Goal: Task Accomplishment & Management: Use online tool/utility

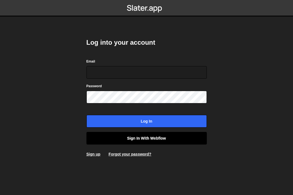
click at [134, 138] on link "Sign in with Webflow" at bounding box center [147, 138] width 121 height 13
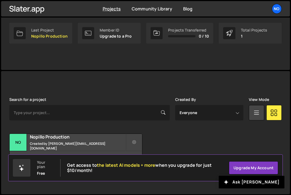
scroll to position [87, 0]
click at [73, 139] on h2 "Nopillo Production" at bounding box center [78, 137] width 96 height 6
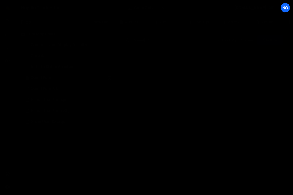
scroll to position [1154, 0]
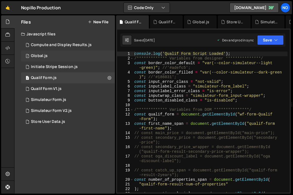
click at [67, 58] on div "1 Global.js 0" at bounding box center [68, 55] width 94 height 11
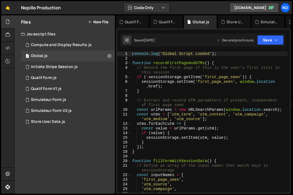
scroll to position [1, 0]
type textarea "}"
click at [157, 90] on div "console . log ( 'Global Script Loaded' ) ; function recordFirstPageAndUTMs ( ) …" at bounding box center [209, 126] width 157 height 150
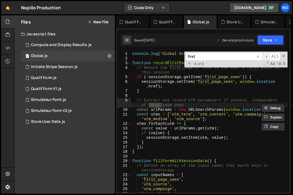
scroll to position [0, 0]
type input "first"
click at [268, 56] on span "​" at bounding box center [267, 57] width 8 height 8
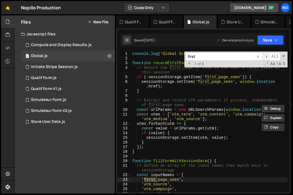
click at [268, 56] on span "​" at bounding box center [267, 57] width 8 height 8
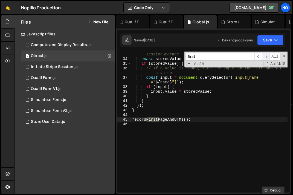
scroll to position [176, 0]
click at [268, 57] on span "​" at bounding box center [267, 57] width 8 height 8
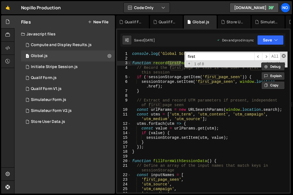
click at [285, 55] on span at bounding box center [284, 56] width 4 height 4
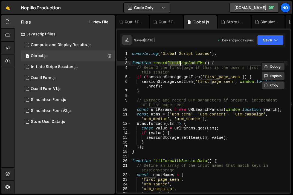
click at [237, 56] on div "console . log ( 'Global Script Loaded' ) ; function recordFirstPageAndUTMs ( ) …" at bounding box center [209, 127] width 157 height 150
type textarea "console.log('Global Script Loaded');"
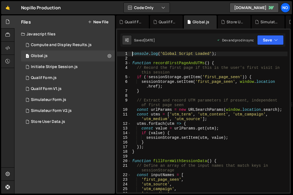
click at [132, 53] on div "console . log ( 'Global Script Loaded' ) ; function recordFirstPageAndUTMs ( ) …" at bounding box center [209, 127] width 157 height 150
click at [107, 56] on button at bounding box center [110, 56] width 10 height 10
type input "Global"
radio input "true"
checkbox input "true"
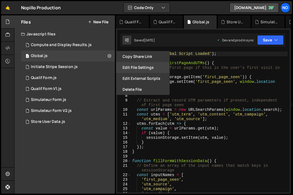
click at [129, 69] on button "Edit File Settings" at bounding box center [143, 67] width 54 height 11
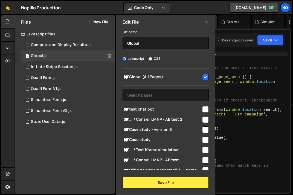
click at [208, 23] on icon at bounding box center [207, 22] width 4 height 6
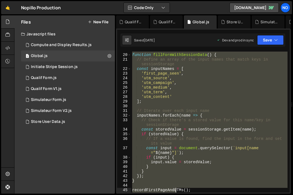
scroll to position [111, 0]
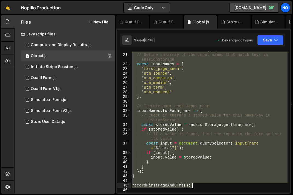
drag, startPoint x: 133, startPoint y: 55, endPoint x: 196, endPoint y: 186, distance: 145.2
click at [196, 186] on div "function fillFormWithSessionData ( ) { // Define an array of the input names th…" at bounding box center [209, 123] width 157 height 150
type textarea "recordFirstPageAndUTMs();"
click at [108, 46] on div "1 Compute and Display Results.js 0" at bounding box center [68, 44] width 94 height 11
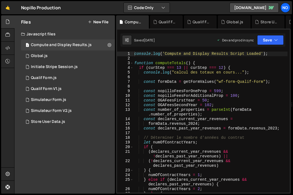
type textarea "const nopilloFeesForOneProp = 599;"
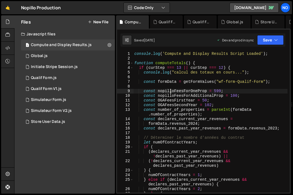
click at [171, 92] on div "console . log ( 'Compute and Display Results Script Loaded' ) ; function comput…" at bounding box center [210, 131] width 155 height 159
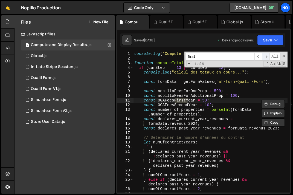
type input "first"
click at [267, 56] on span "​" at bounding box center [267, 57] width 8 height 8
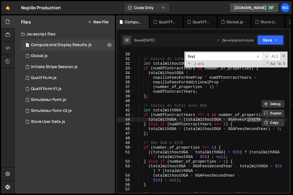
scroll to position [163, 0]
click at [267, 56] on span "​" at bounding box center [267, 57] width 8 height 8
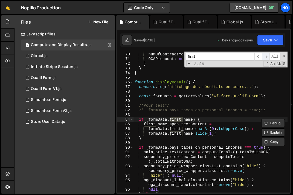
scroll to position [367, 0]
click at [267, 56] on span "​" at bounding box center [267, 57] width 8 height 8
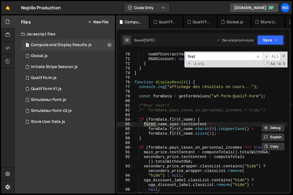
click at [267, 56] on span "​" at bounding box center [267, 57] width 8 height 8
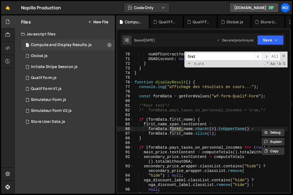
click at [267, 56] on span "​" at bounding box center [267, 57] width 8 height 8
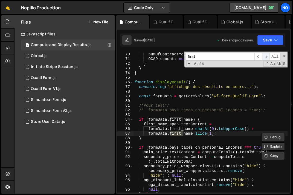
click at [267, 56] on span "​" at bounding box center [267, 57] width 8 height 8
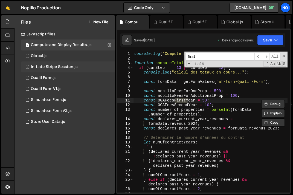
click at [102, 67] on div "1 Initiate Stripe Session.js 0" at bounding box center [68, 66] width 94 height 11
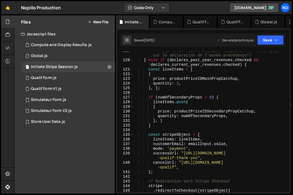
scroll to position [664, 0]
click at [89, 123] on div "1 Store User Data.js 0" at bounding box center [68, 121] width 94 height 11
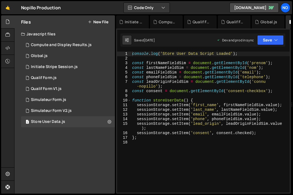
type textarea "sessionStorage.setItem('first_name', firstNameFieldSim.value);"
click at [170, 103] on div "console . log ( 'Store User Data Script Loaded' ) ; const firstNameFieldSim = d…" at bounding box center [210, 127] width 159 height 150
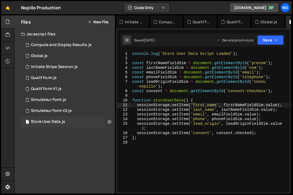
click at [109, 121] on icon at bounding box center [110, 121] width 4 height 5
type input "Store User Data"
radio input "true"
checkbox input "true"
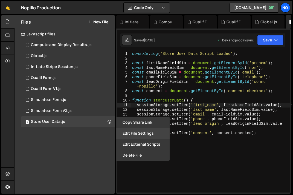
click at [140, 132] on button "Edit File Settings" at bounding box center [143, 133] width 54 height 11
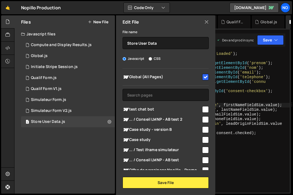
click at [206, 22] on icon at bounding box center [207, 22] width 4 height 6
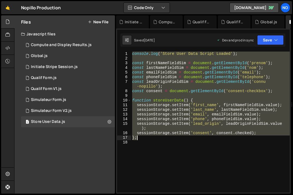
drag, startPoint x: 133, startPoint y: 54, endPoint x: 281, endPoint y: 136, distance: 168.5
click at [281, 136] on div "console . log ( 'Store User Data Script Loaded' ) ; const firstNameFieldSim = d…" at bounding box center [210, 127] width 159 height 150
type textarea "sessionStorage.setItem('consent', consent.checked); };"
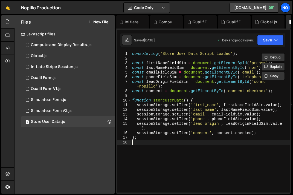
click at [209, 147] on div "console . log ( 'Store User Data Script Loaded' ) ; const firstNameFieldSim = d…" at bounding box center [210, 127] width 159 height 150
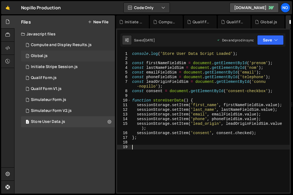
click at [79, 54] on div "1 Global.js 0" at bounding box center [68, 55] width 94 height 11
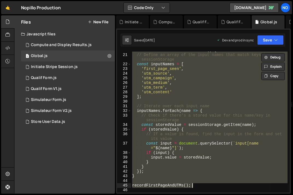
click at [175, 138] on div "function fillFormWithSessionData ( ) { // Define an array of the input names th…" at bounding box center [209, 122] width 157 height 141
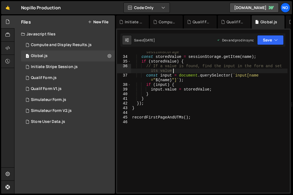
scroll to position [179, 0]
click at [201, 119] on div "// Check if there's a stored value for this name/key in sessionStorage const st…" at bounding box center [209, 122] width 157 height 155
type textarea "recordFirstPageAndUTMs();"
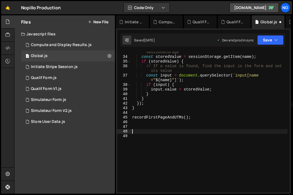
scroll to position [195, 0]
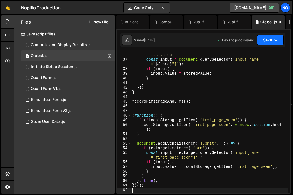
click at [267, 43] on button "Save" at bounding box center [271, 40] width 27 height 10
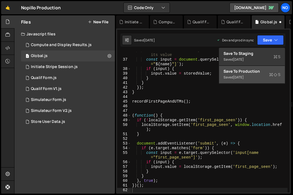
click at [258, 71] on div "Save to Production S" at bounding box center [252, 71] width 57 height 5
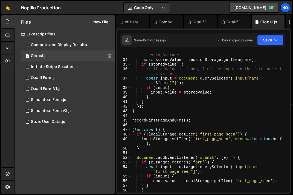
scroll to position [175, 0]
